Goal: Task Accomplishment & Management: Manage account settings

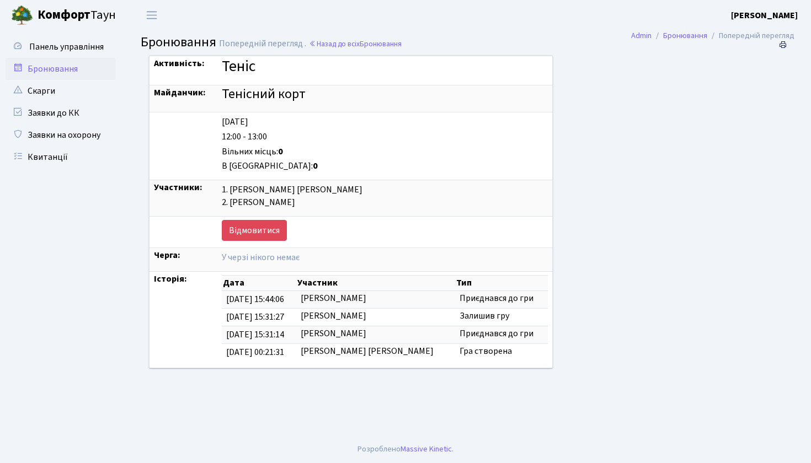
click at [47, 72] on link "Бронювання" at bounding box center [61, 69] width 110 height 22
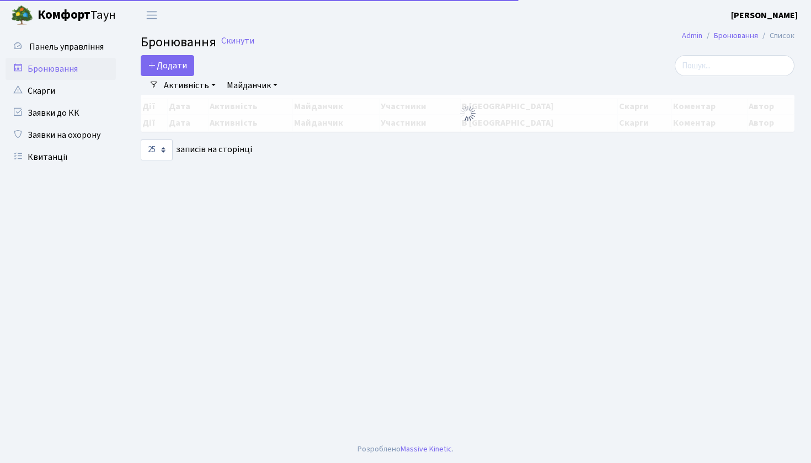
select select "25"
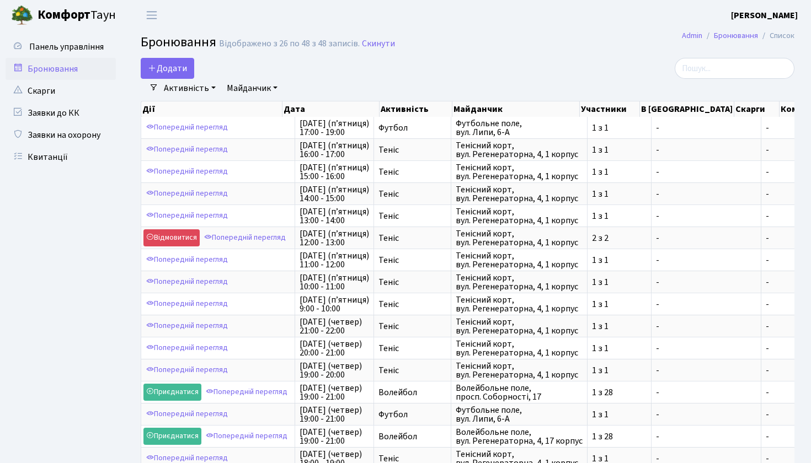
click at [566, 26] on header "Комфорт Таун Макаревич Д. В. Мій обліковий запис Вийти" at bounding box center [405, 15] width 811 height 30
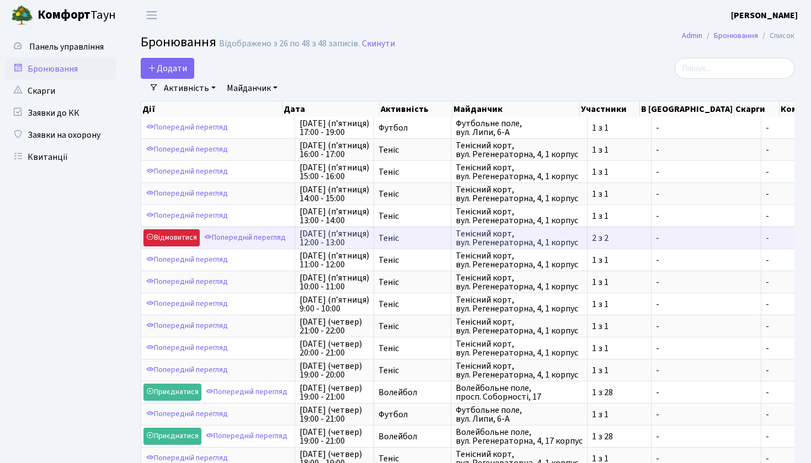
click at [161, 244] on link "Відмовитися" at bounding box center [171, 237] width 56 height 17
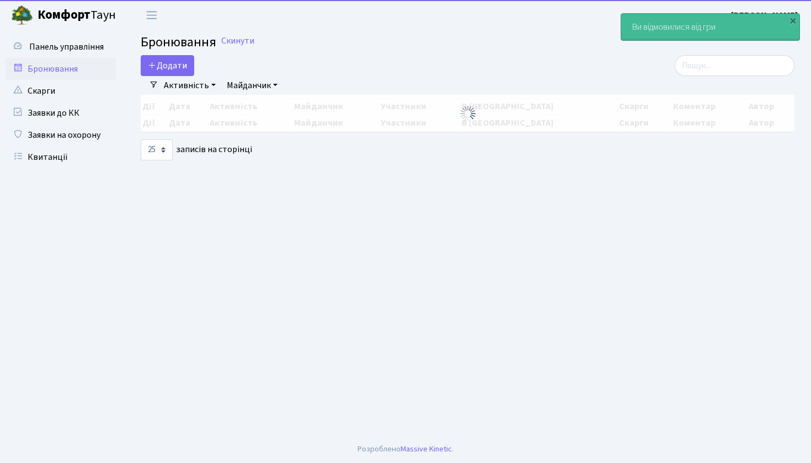
select select "25"
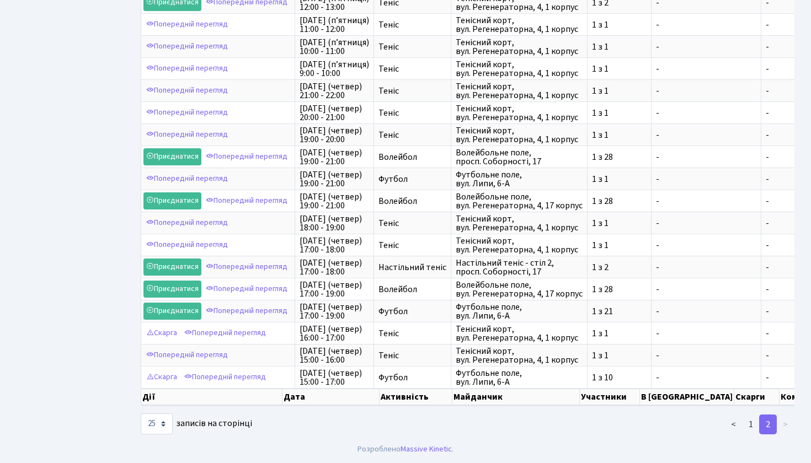
scroll to position [250, 0]
click at [754, 428] on link "1" at bounding box center [751, 425] width 18 height 20
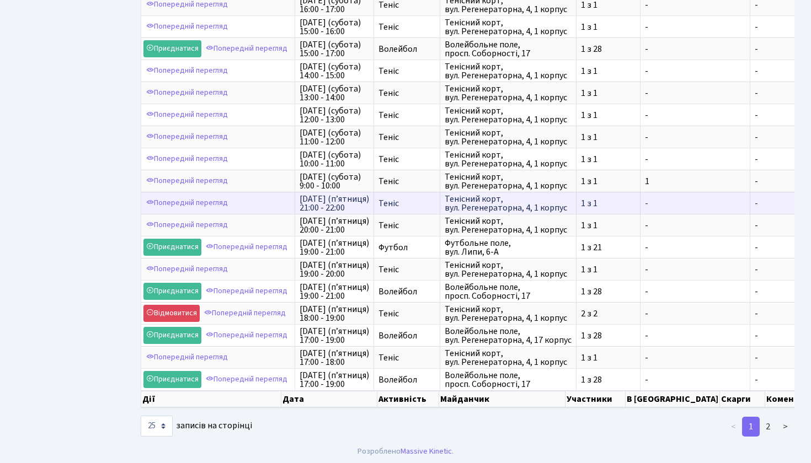
scroll to position [280, 0]
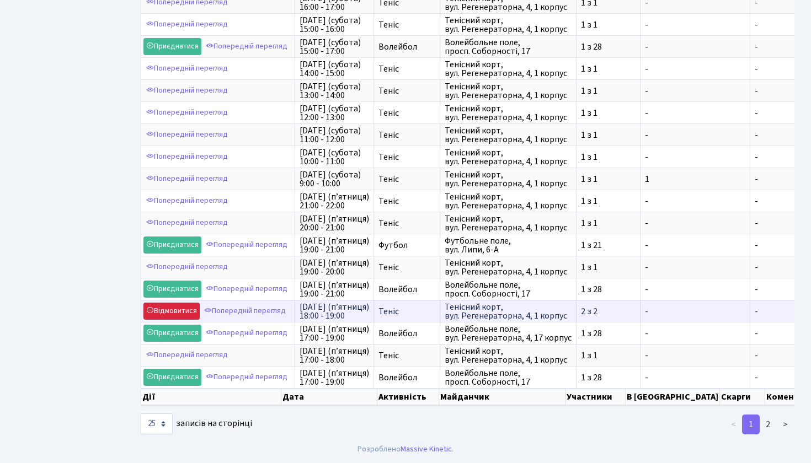
click at [180, 318] on link "Відмовитися" at bounding box center [171, 311] width 56 height 17
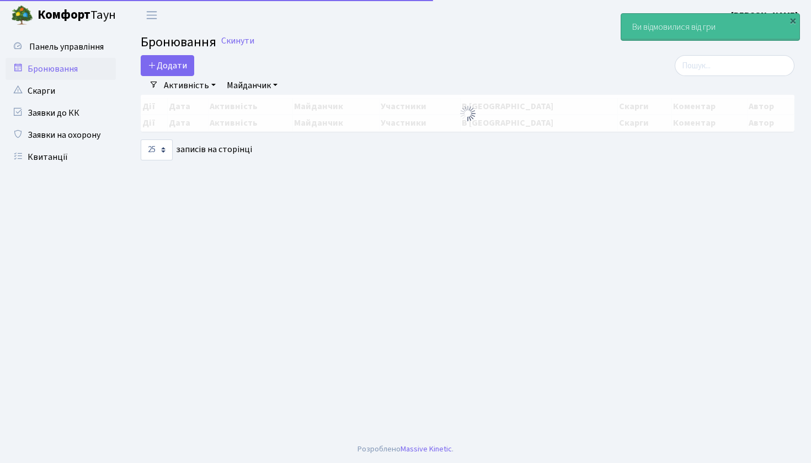
select select "25"
